Goal: Information Seeking & Learning: Learn about a topic

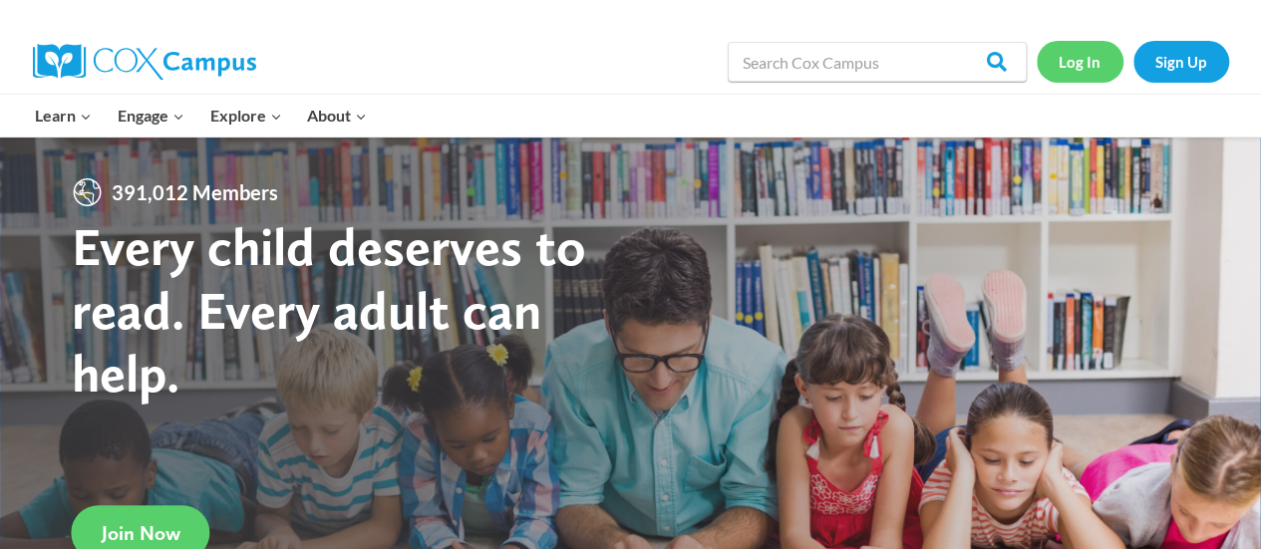
click at [1062, 65] on link "Log In" at bounding box center [1080, 61] width 87 height 41
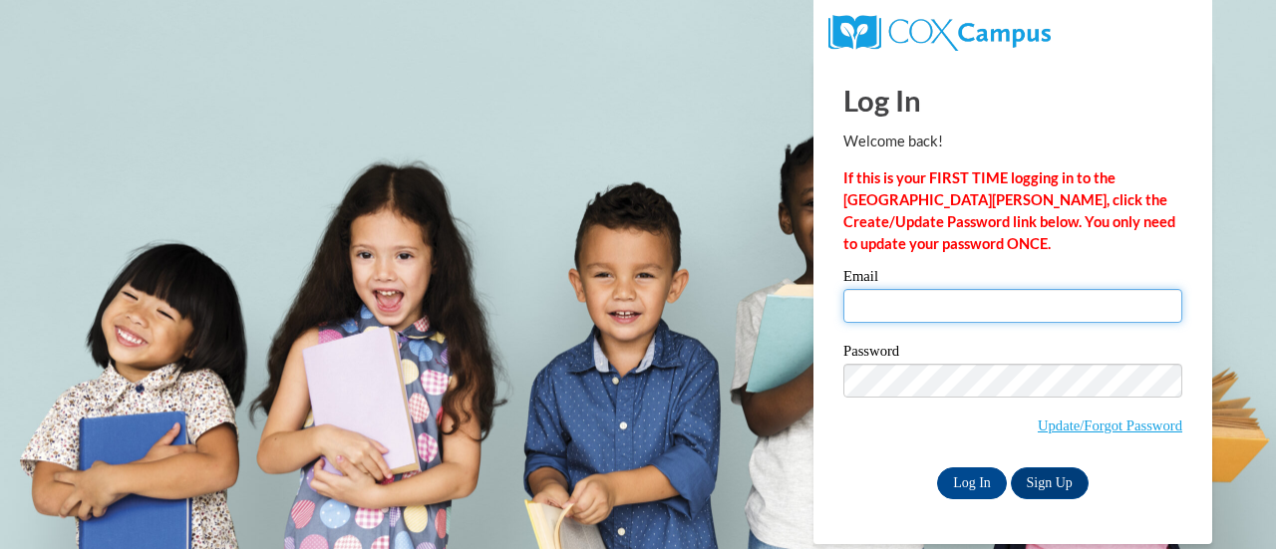
click at [937, 312] on input "Email" at bounding box center [1013, 306] width 339 height 34
type input "cierra.deering@haralson.k12.ga.us"
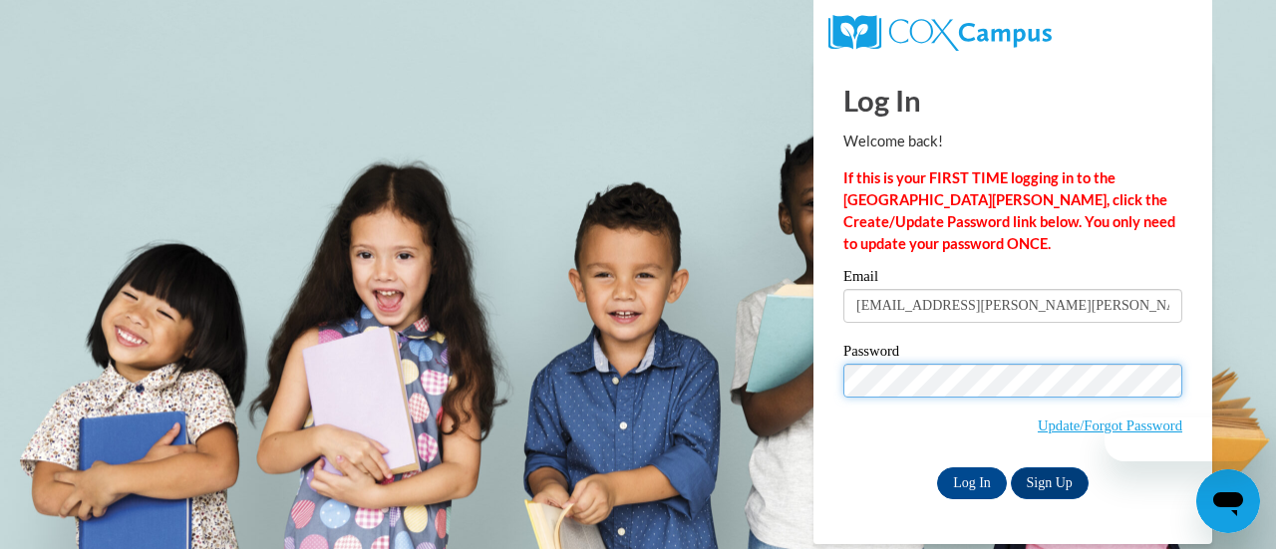
click at [937, 468] on input "Log In" at bounding box center [972, 484] width 70 height 32
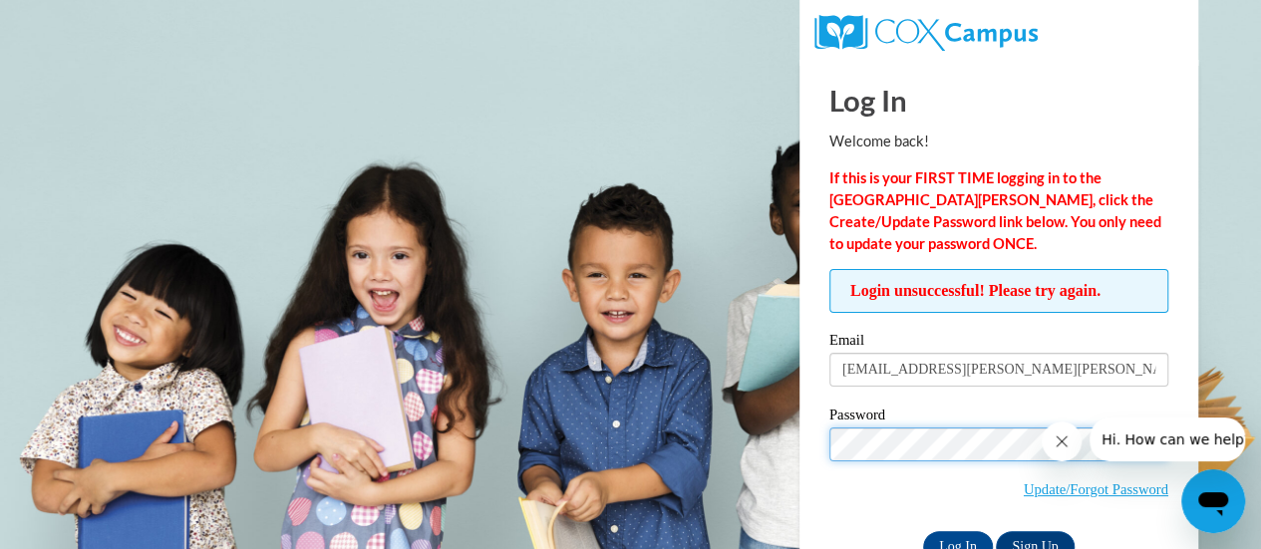
click at [923, 532] on input "Log In" at bounding box center [958, 548] width 70 height 32
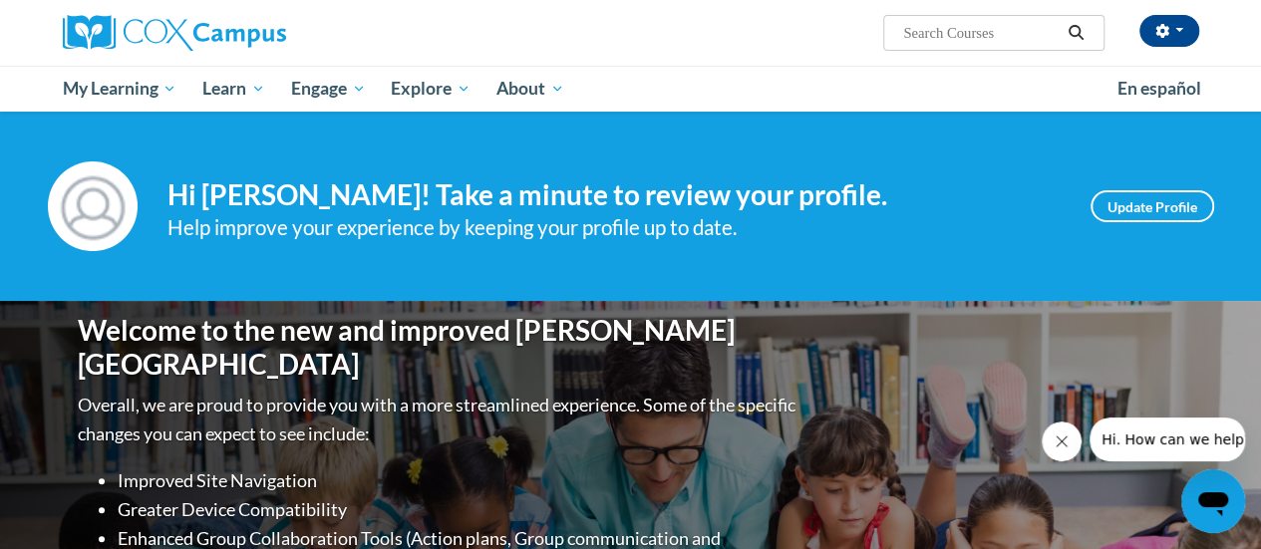
click at [947, 35] on input "Search..." at bounding box center [981, 33] width 160 height 24
type input "Owl Babies"
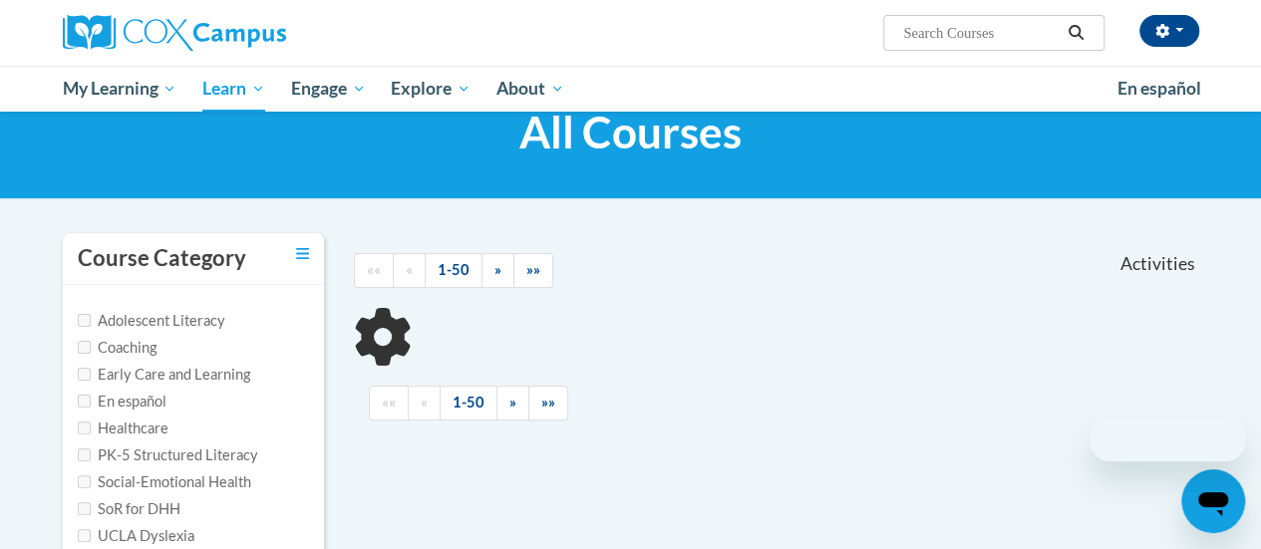
scroll to position [100, 0]
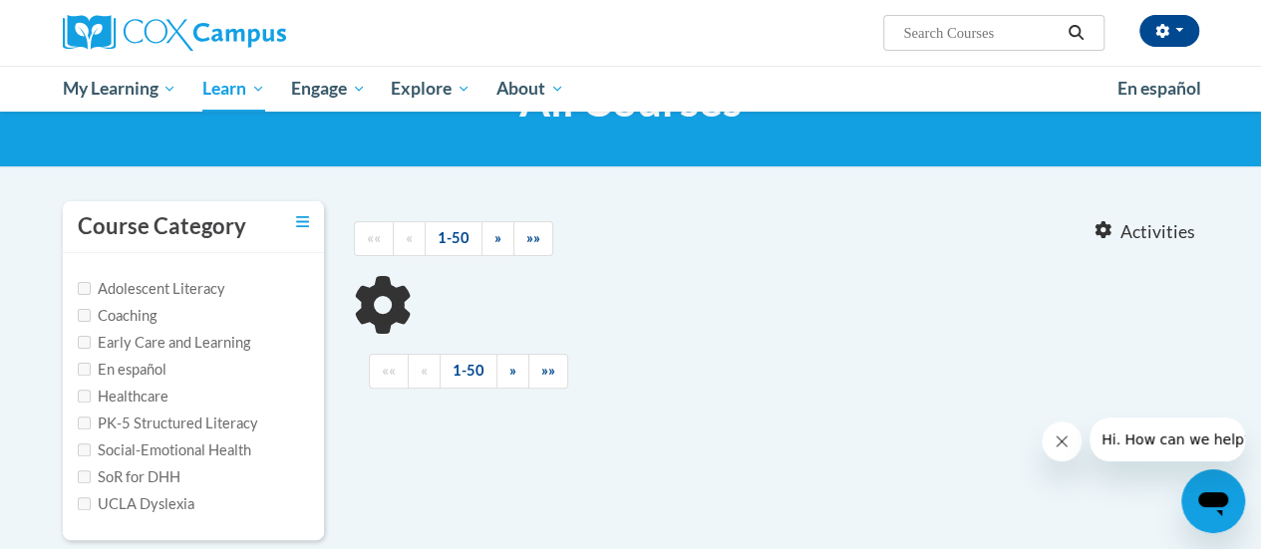
type input "Owl Babies"
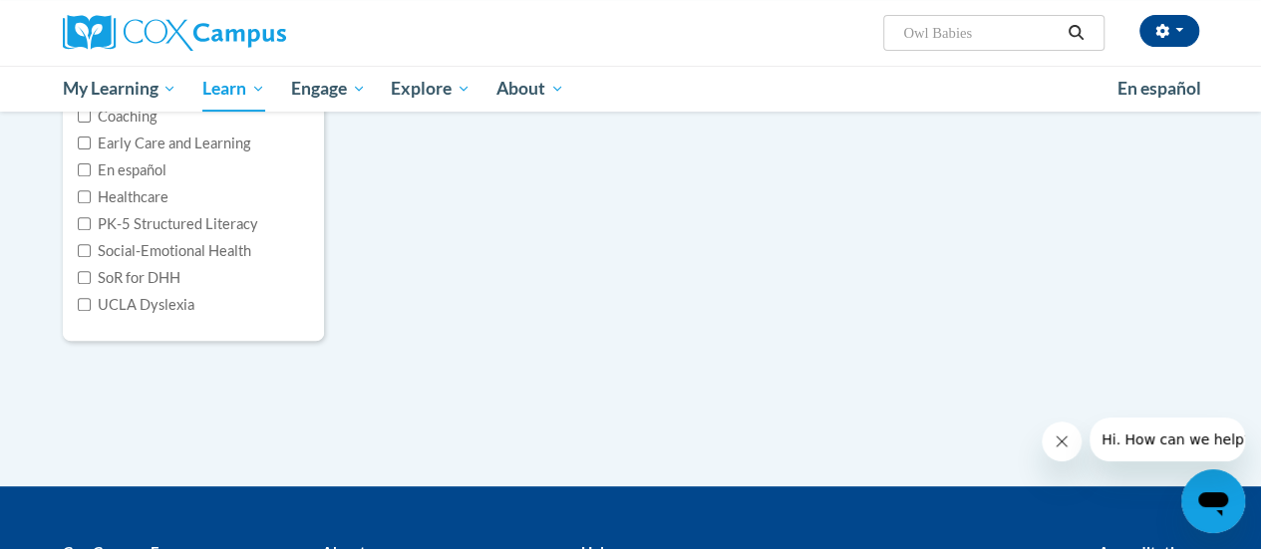
scroll to position [0, 0]
